Goal: Information Seeking & Learning: Learn about a topic

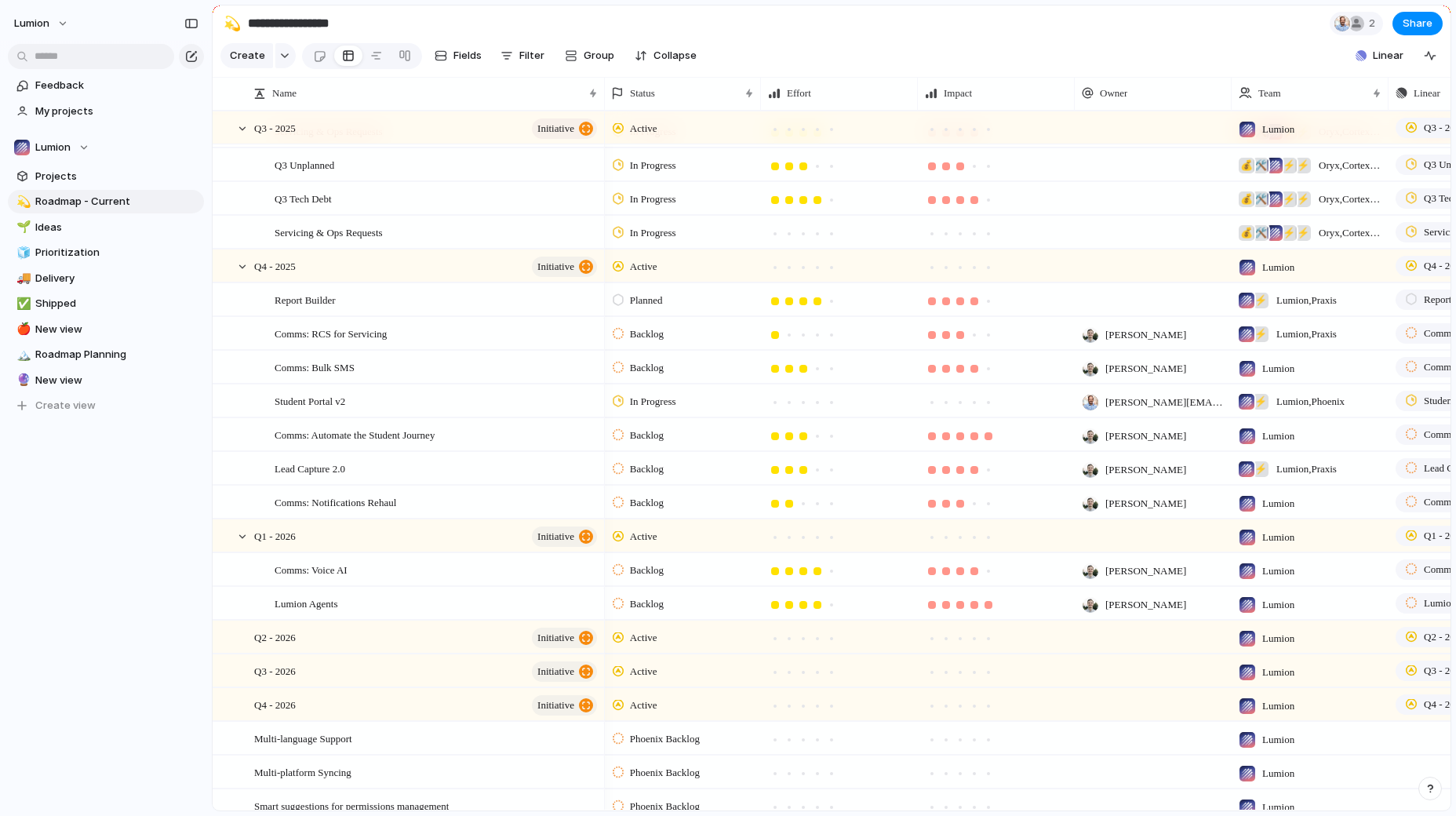
scroll to position [370, 0]
click at [383, 327] on span "Comms: RCS for Servicing" at bounding box center [330, 331] width 112 height 18
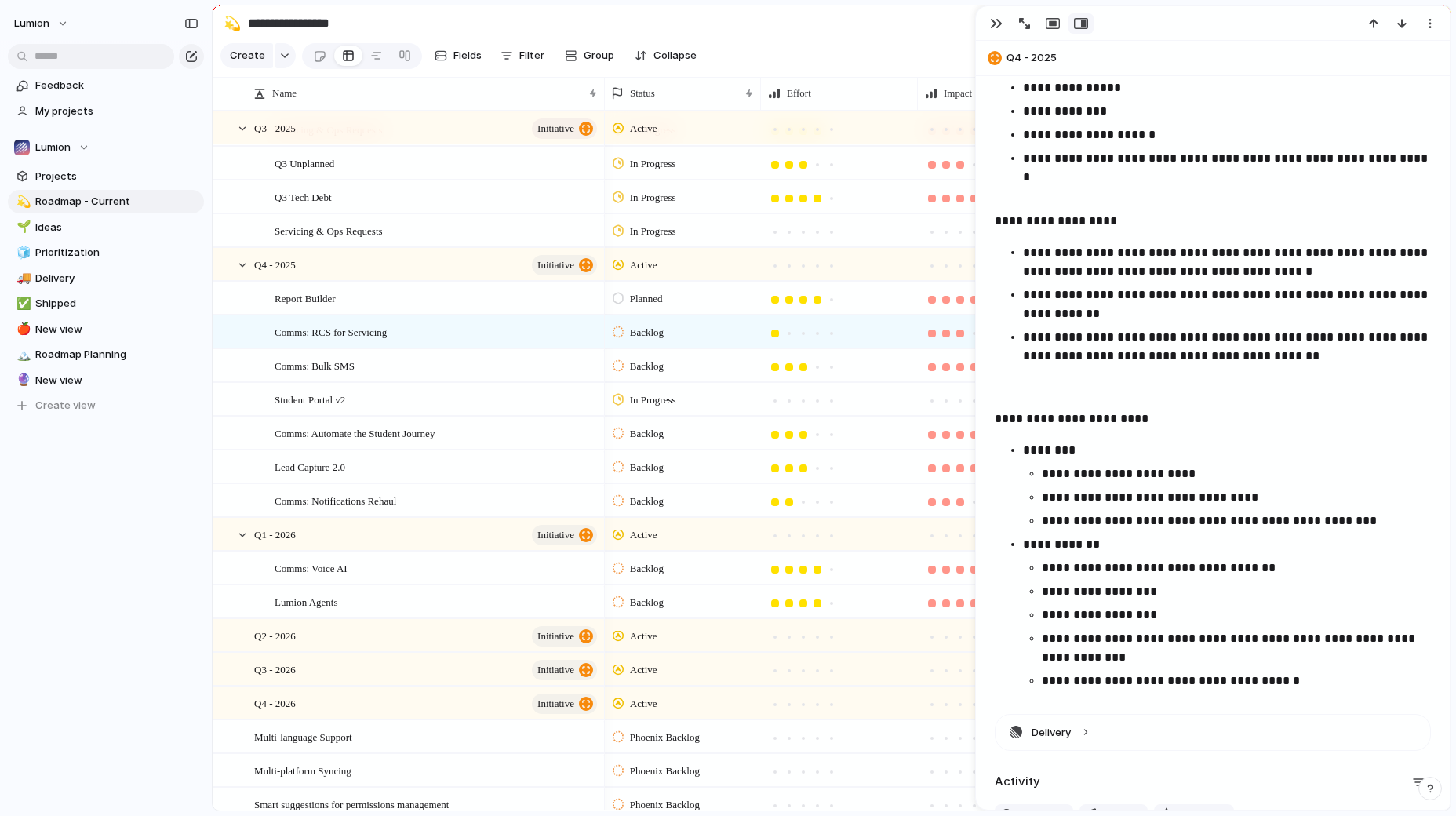
scroll to position [563, 0]
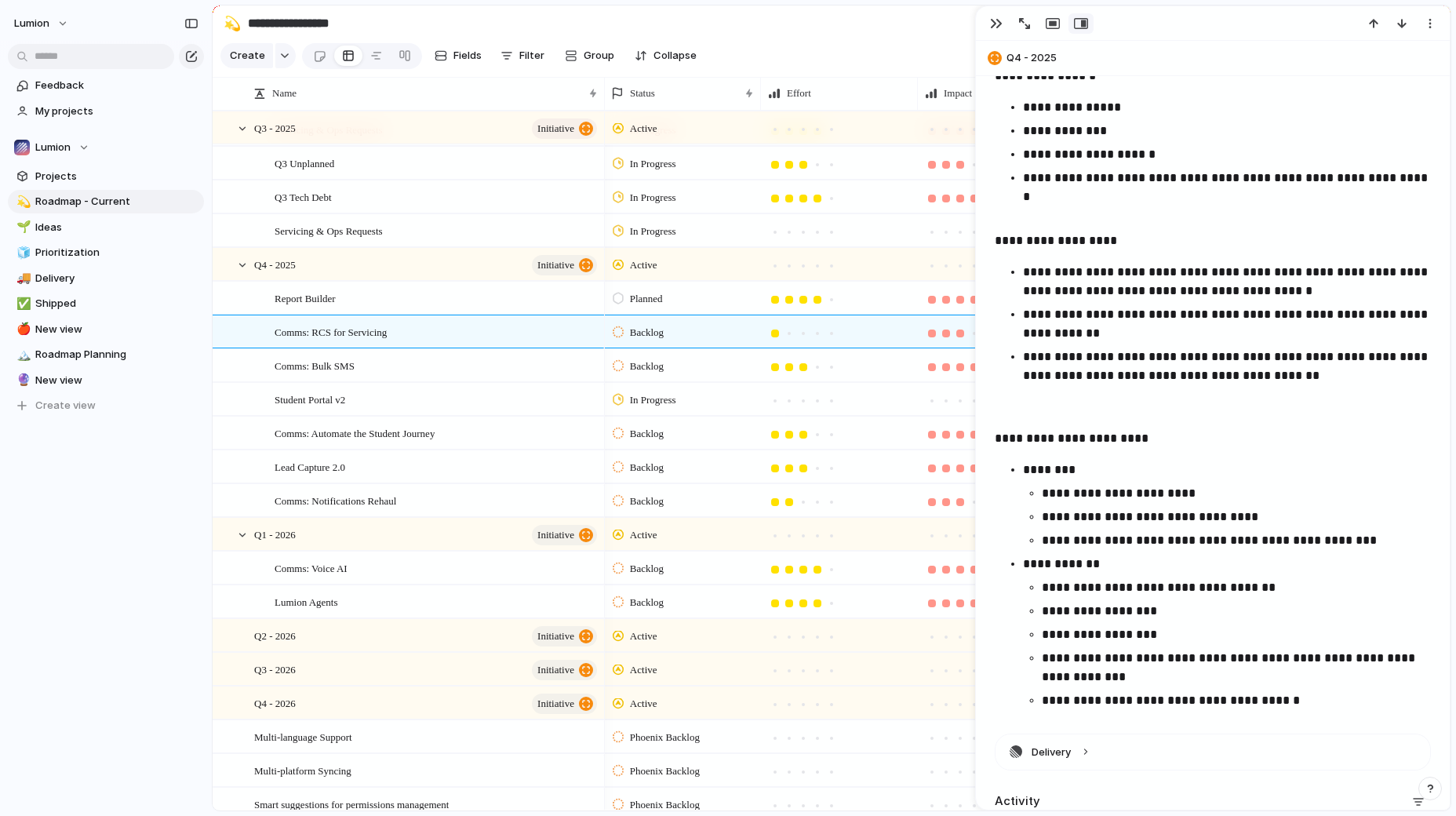
click at [1310, 295] on p "**********" at bounding box center [1227, 281] width 408 height 37
